Goal: Information Seeking & Learning: Learn about a topic

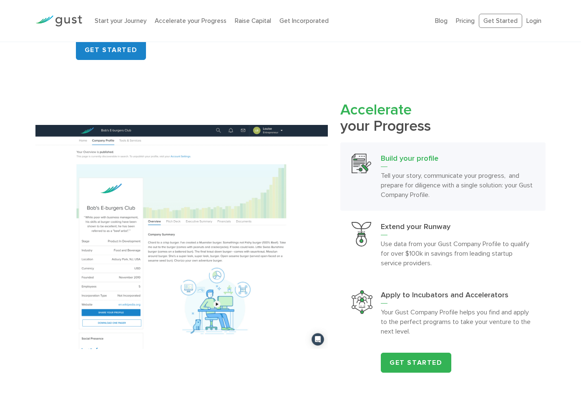
scroll to position [667, 0]
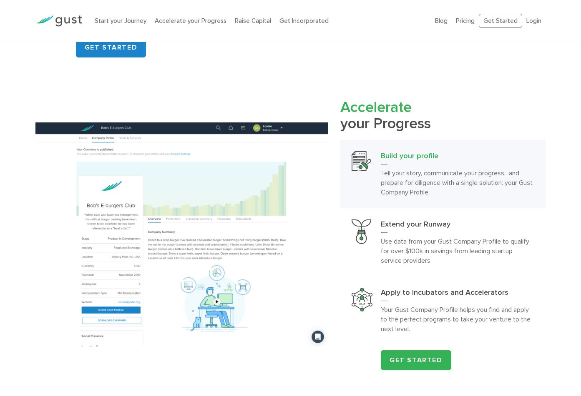
click at [418, 185] on p "Tell your story, communicate your progress, and prepare for diligence with a si…" at bounding box center [456, 182] width 153 height 29
click at [401, 151] on h3 "Build your profile" at bounding box center [456, 157] width 153 height 13
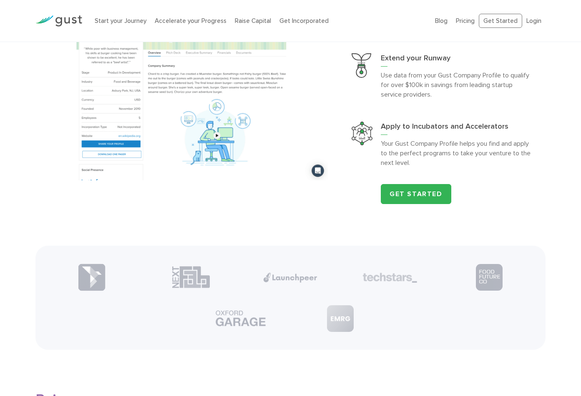
scroll to position [834, 0]
click at [409, 191] on link "Get Started" at bounding box center [415, 194] width 70 height 20
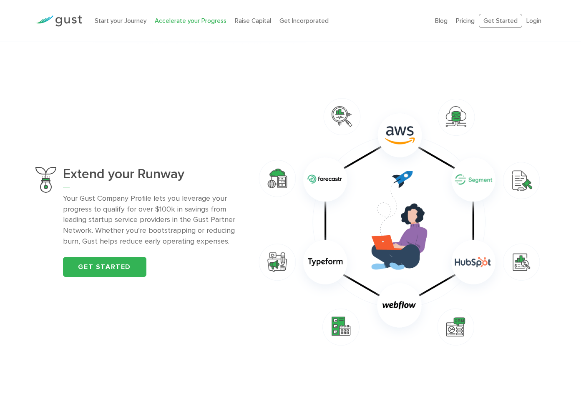
scroll to position [500, 0]
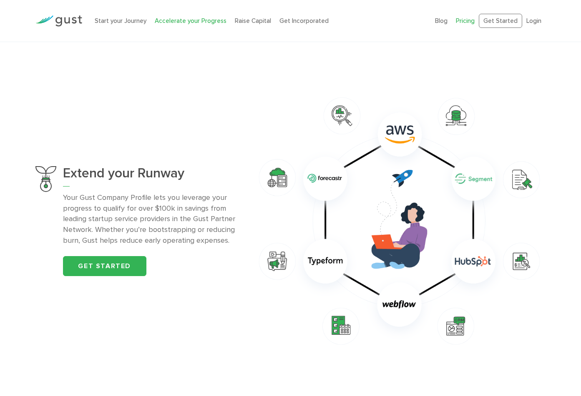
click at [456, 19] on link "Pricing" at bounding box center [465, 21] width 19 height 8
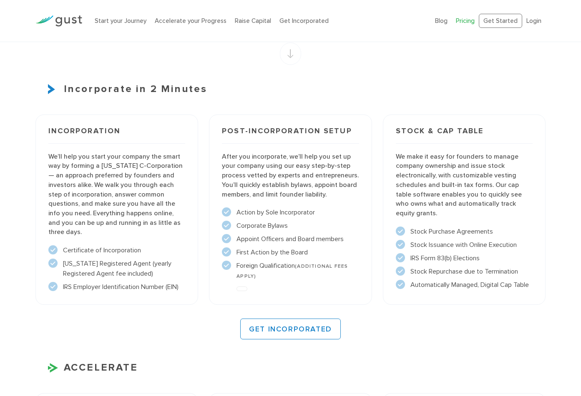
scroll to position [542, 0]
